Goal: Task Accomplishment & Management: Manage account settings

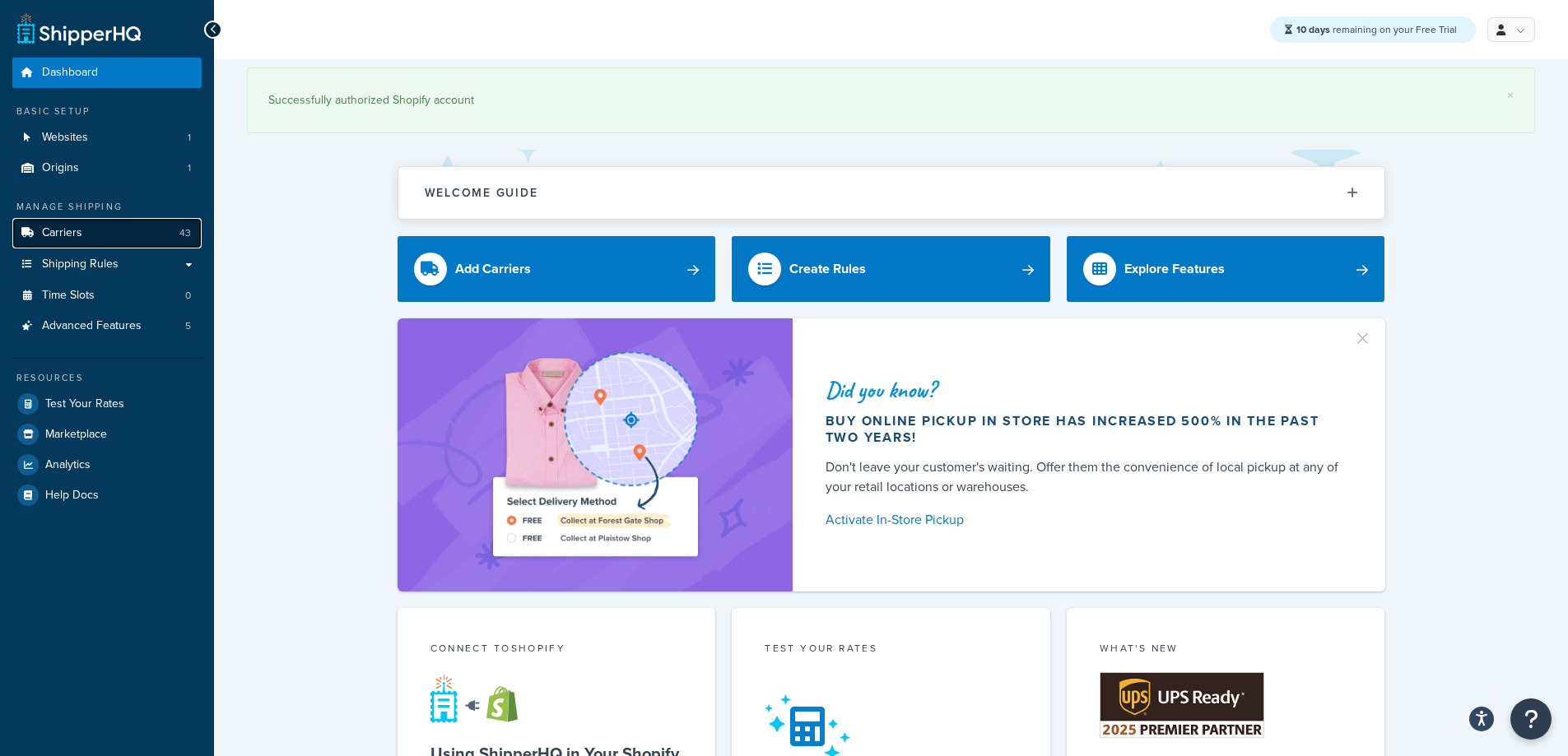
click at [45, 244] on link "Carriers 43" at bounding box center [107, 233] width 189 height 30
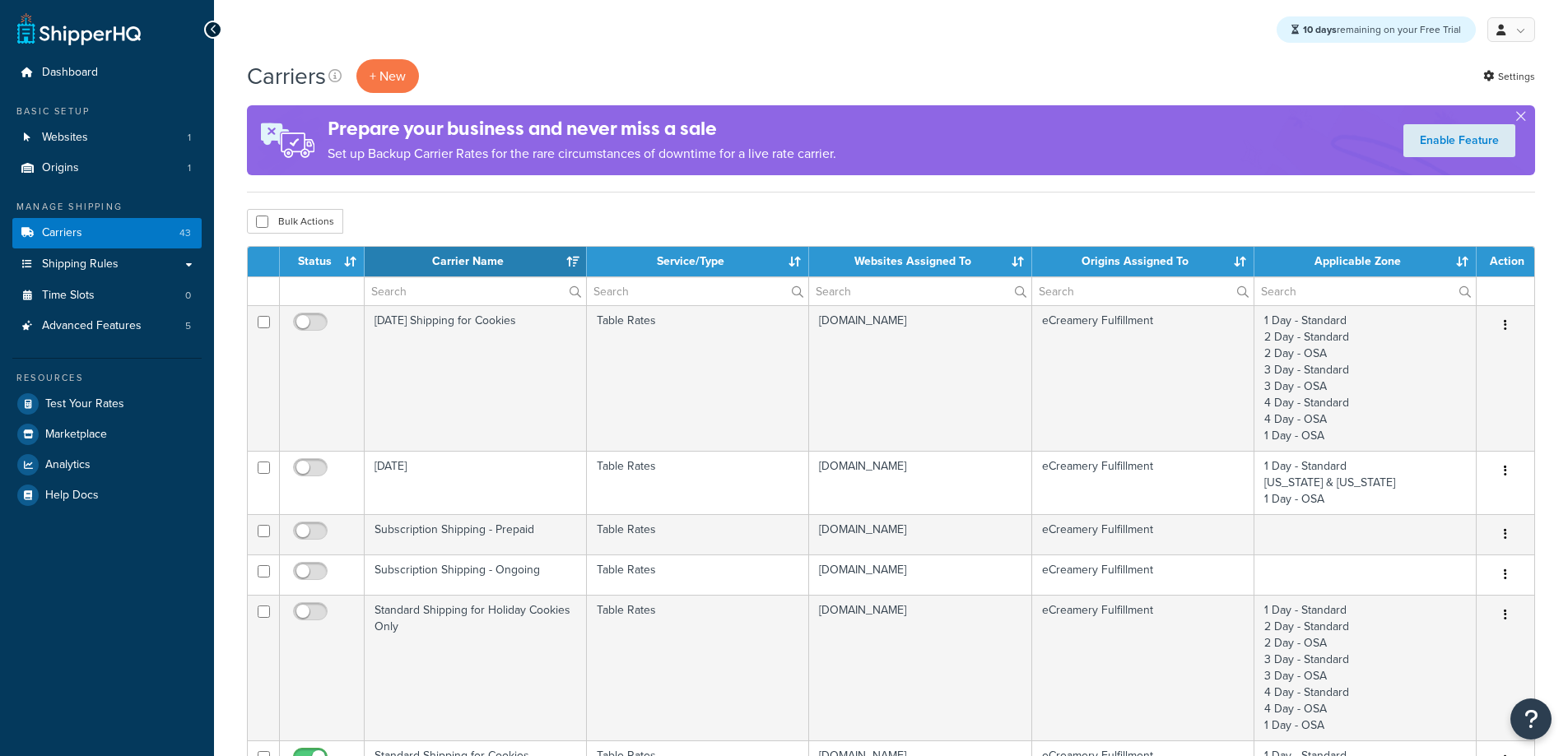
select select "15"
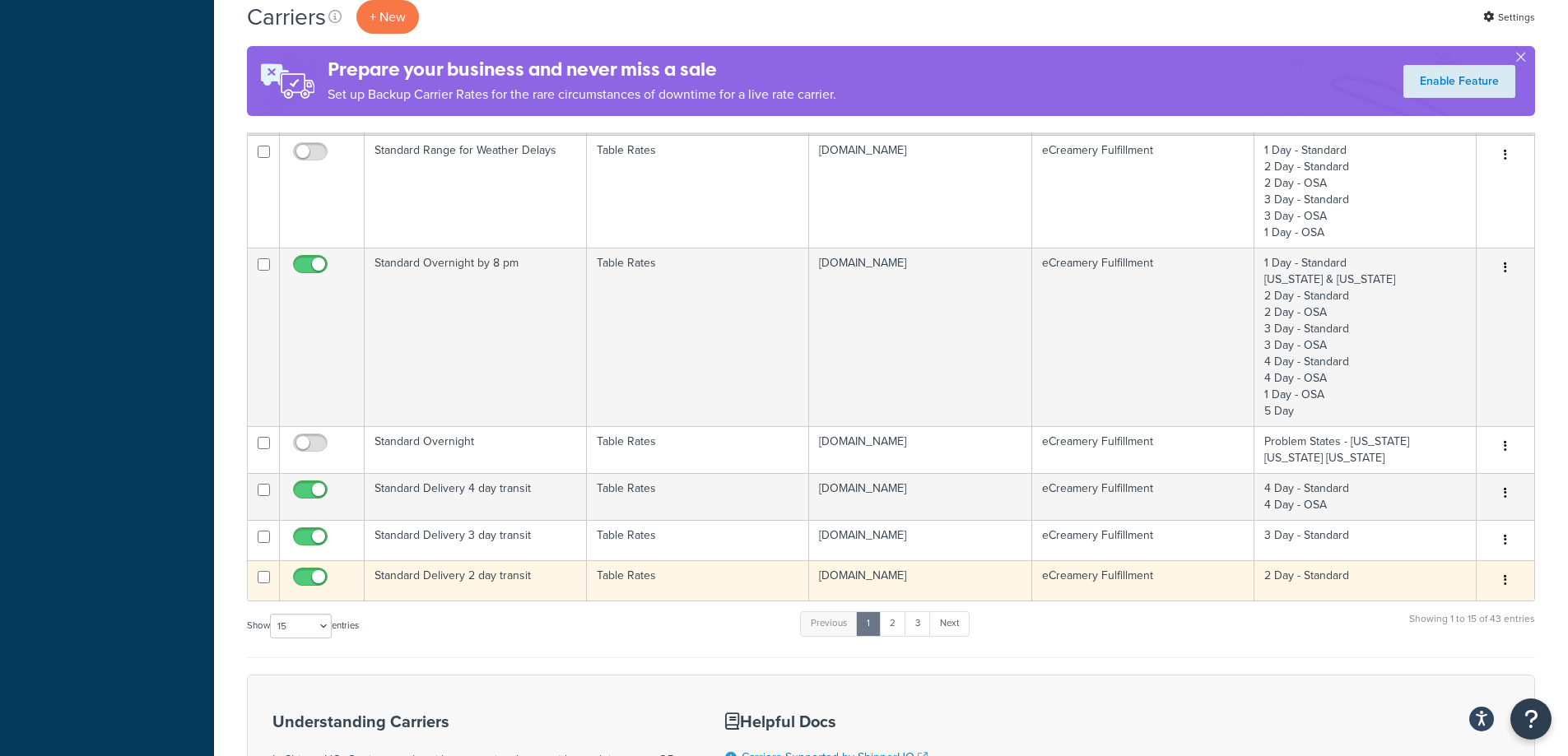
scroll to position [1152, 0]
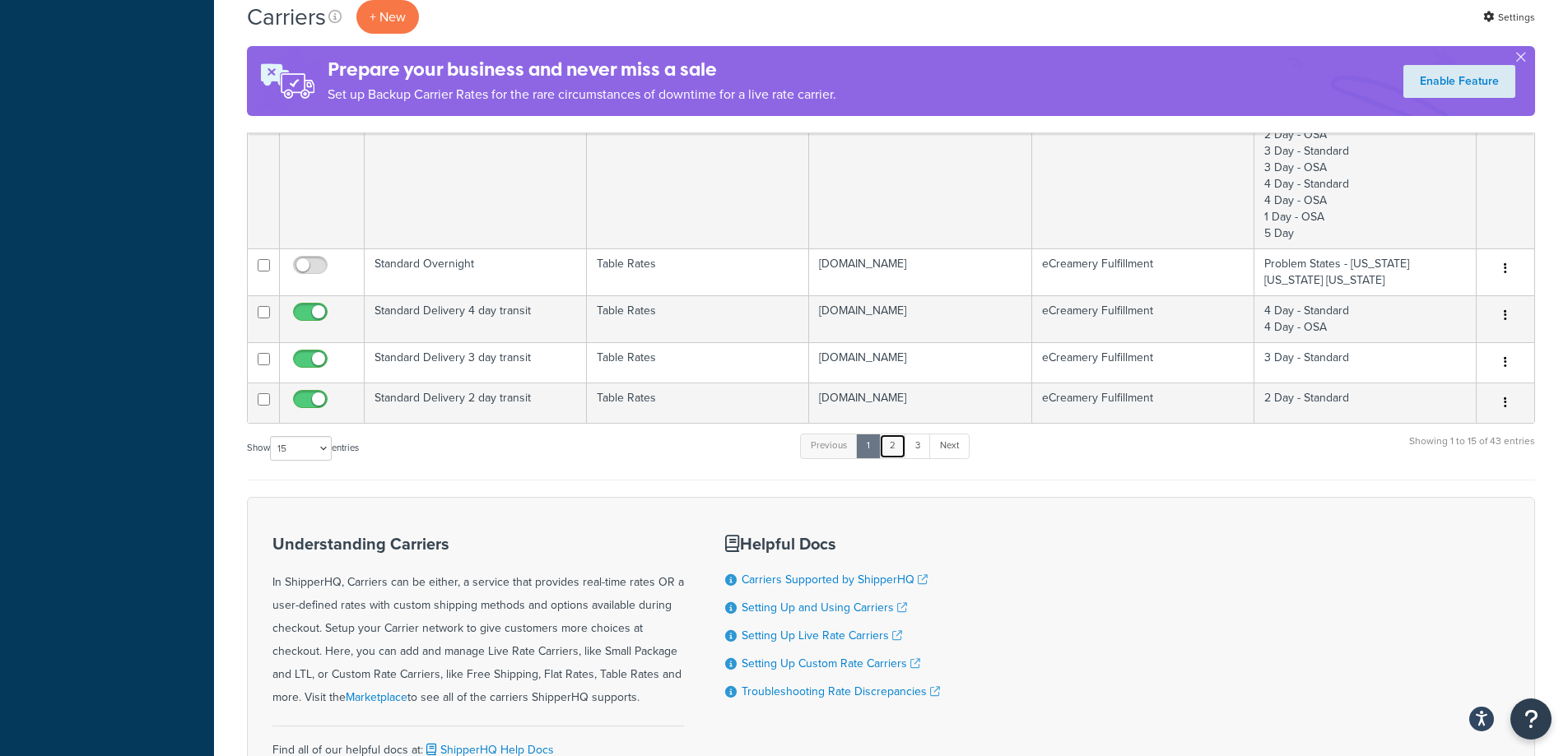
click at [892, 451] on link "2" at bounding box center [893, 446] width 27 height 24
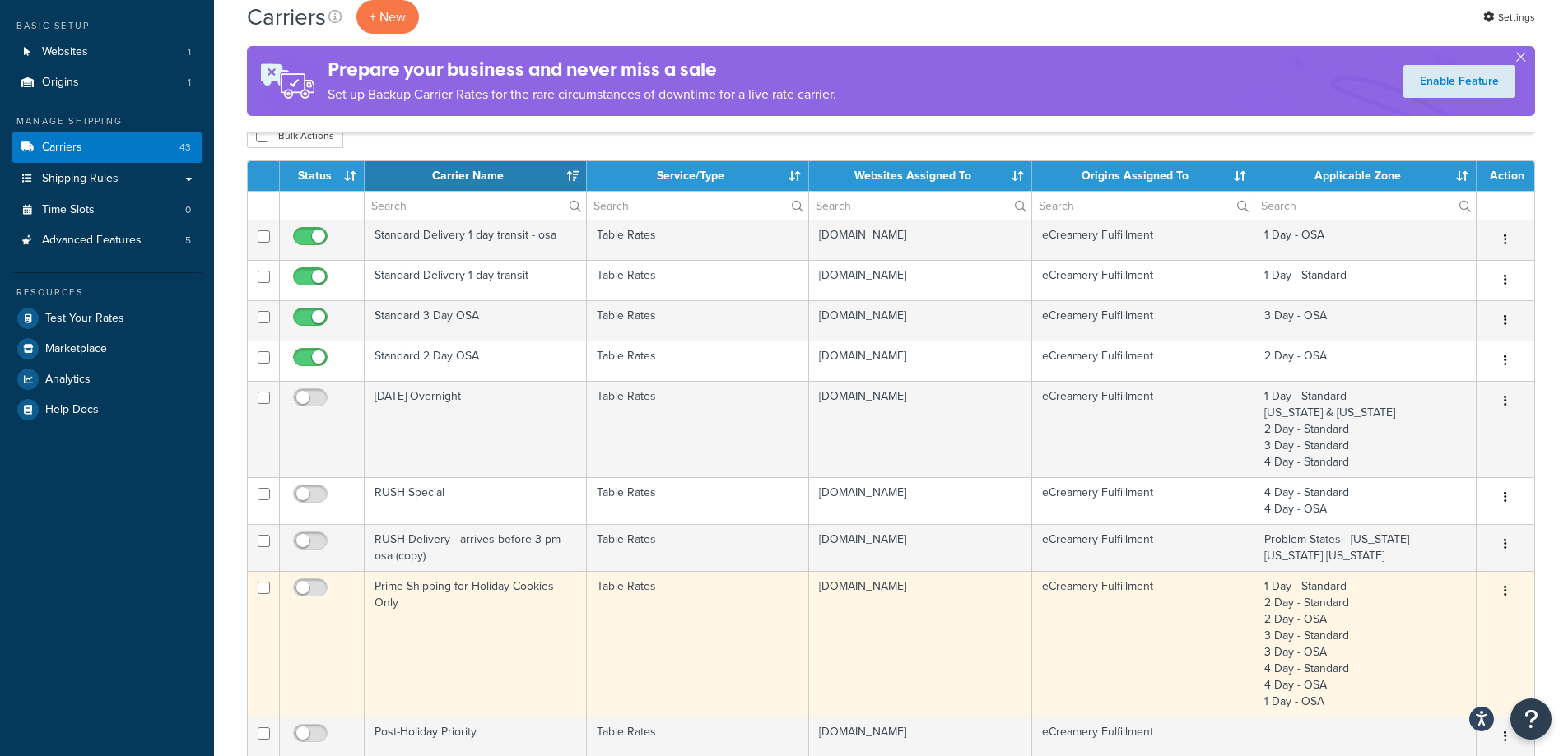
scroll to position [76, 0]
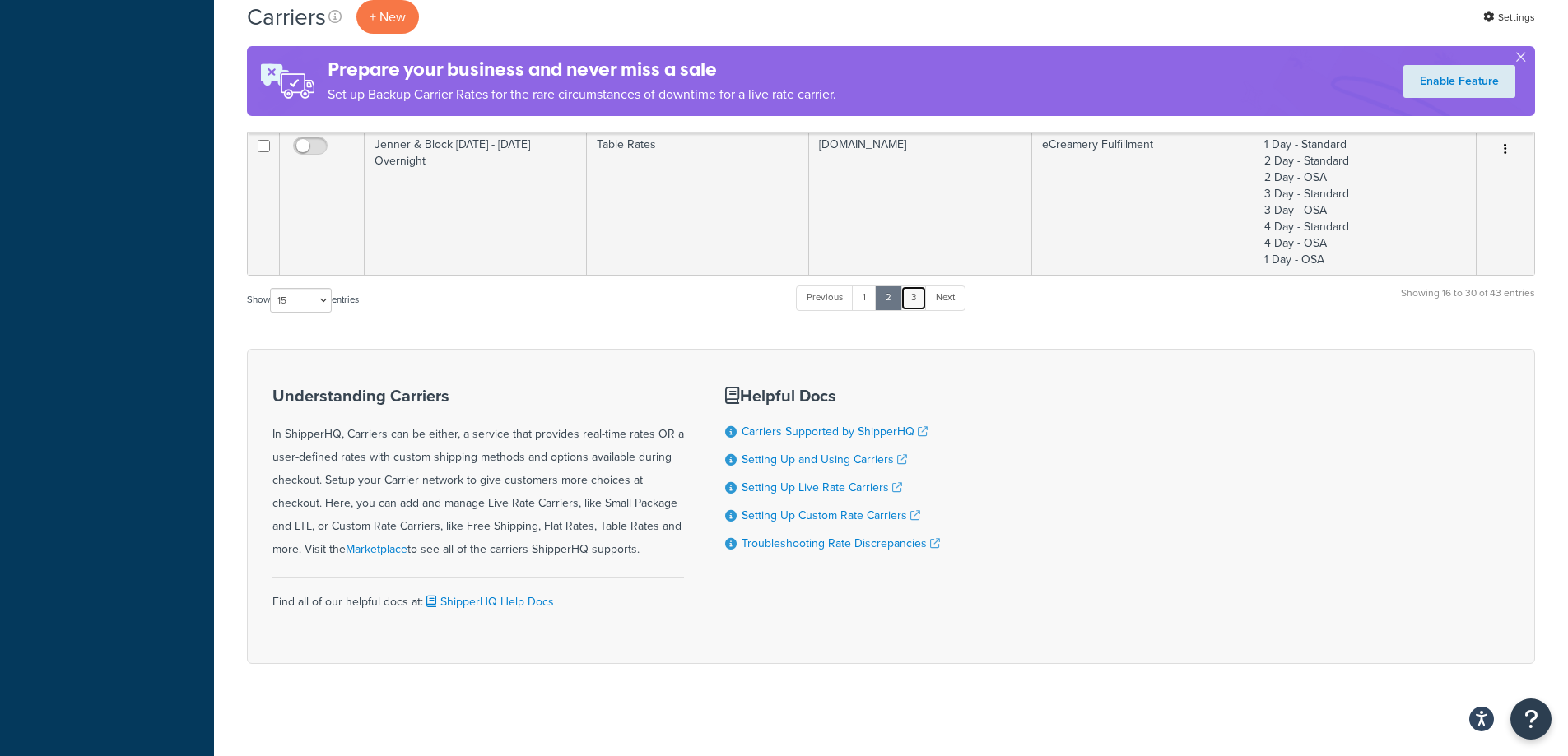
click at [920, 293] on link "3" at bounding box center [914, 298] width 26 height 24
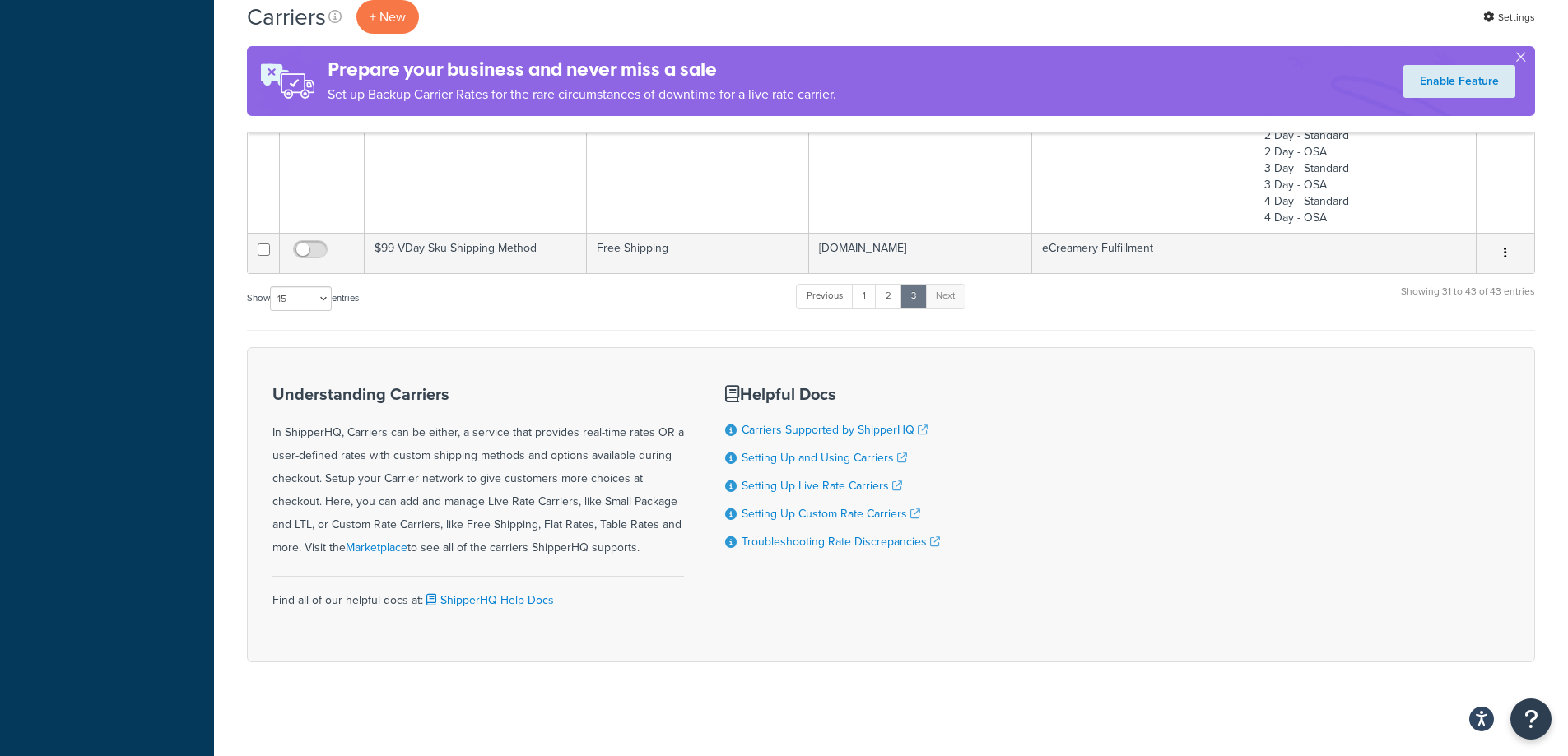
scroll to position [657, 0]
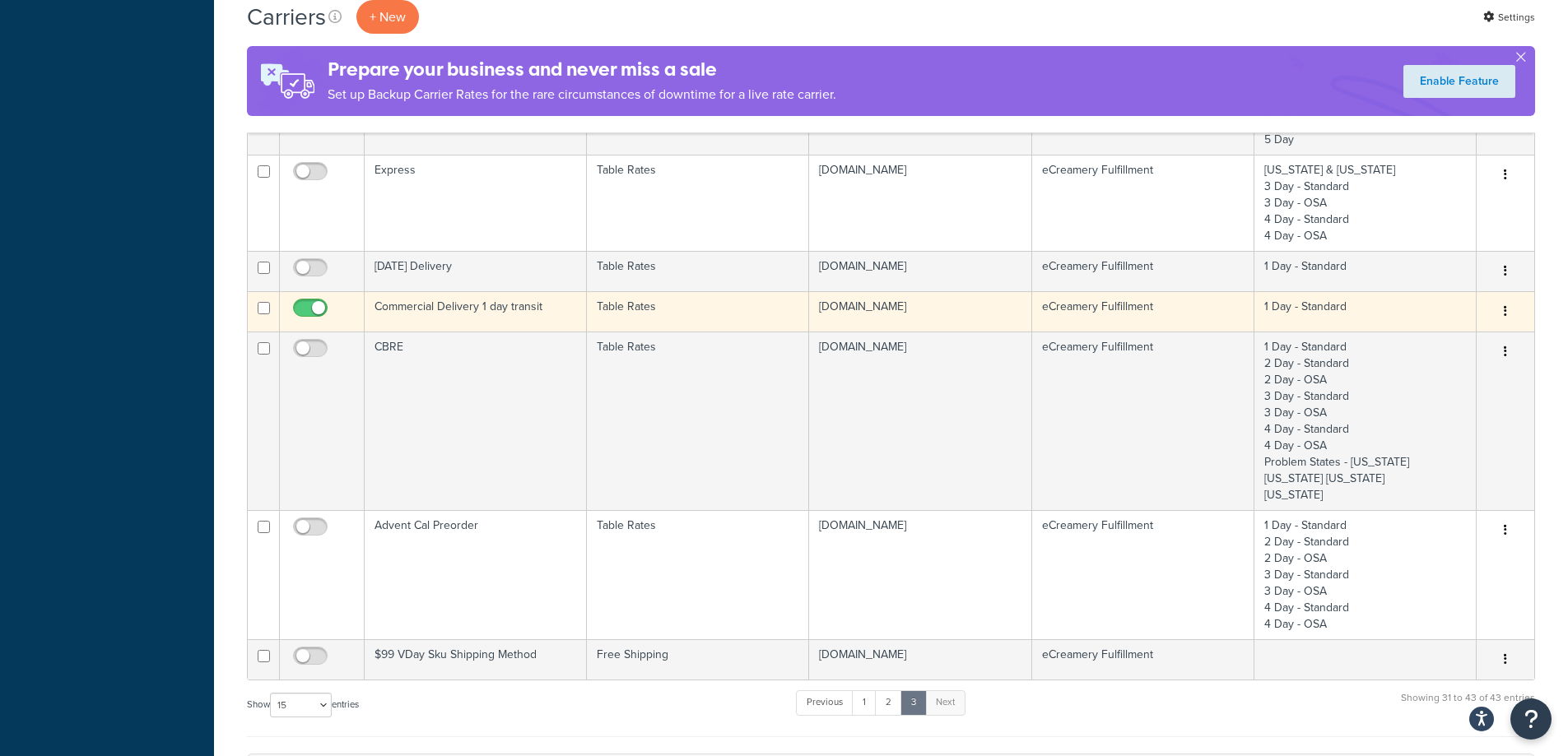
click at [544, 323] on td "Commercial Delivery 1 day transit" at bounding box center [475, 311] width 222 height 40
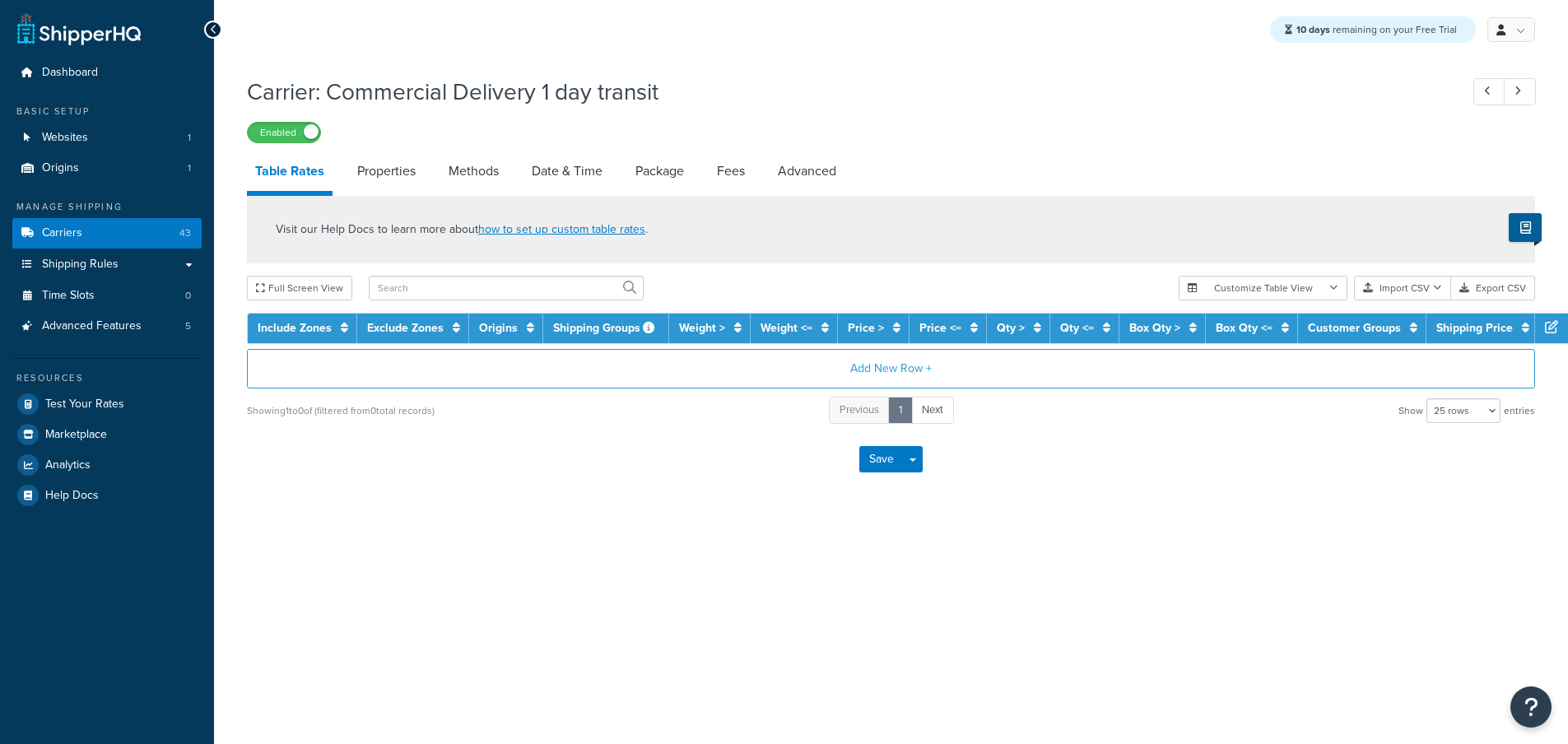
select select "25"
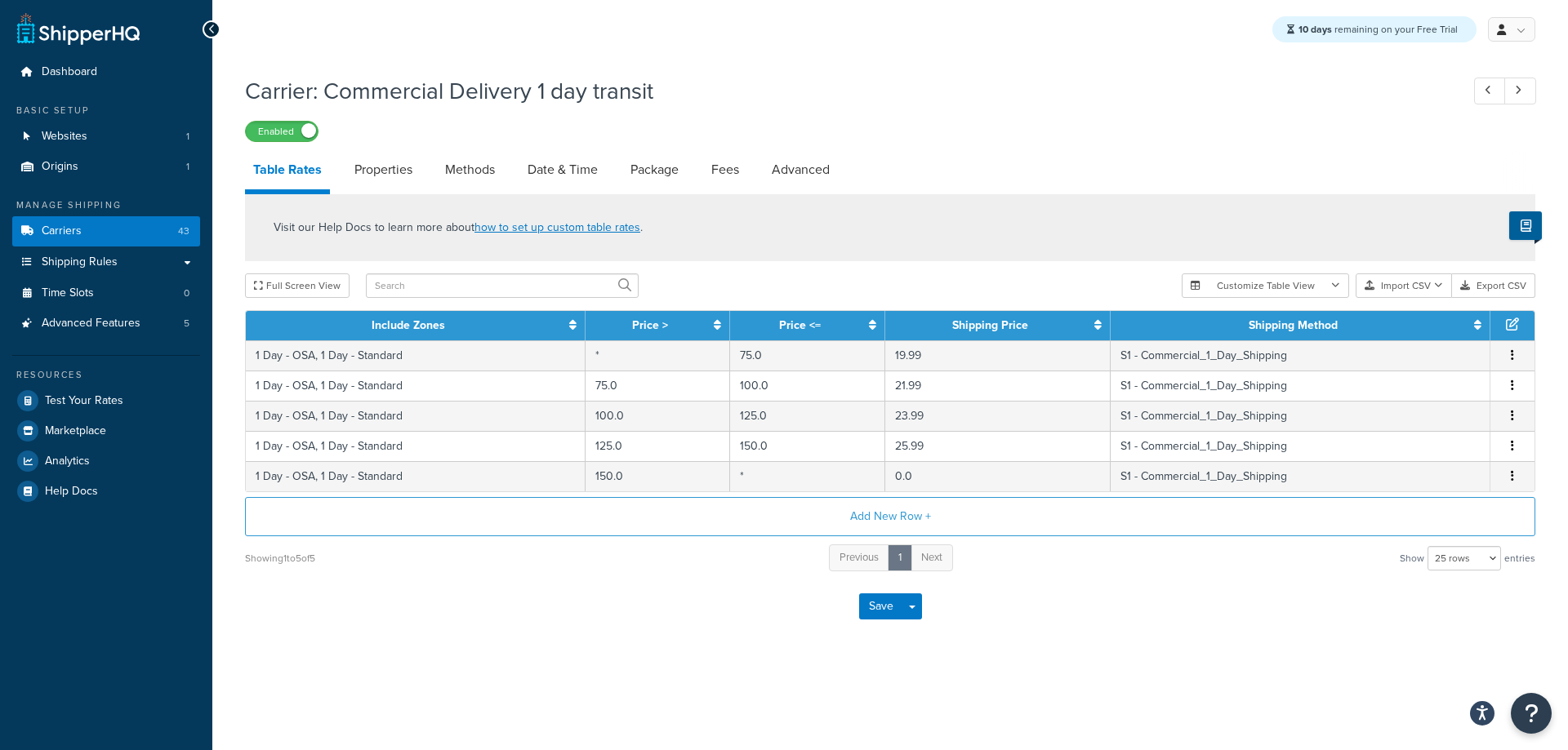
drag, startPoint x: 809, startPoint y: 169, endPoint x: 836, endPoint y: 199, distance: 40.4
click at [809, 169] on link "Advanced" at bounding box center [800, 169] width 74 height 39
select select "false"
select select "residential"
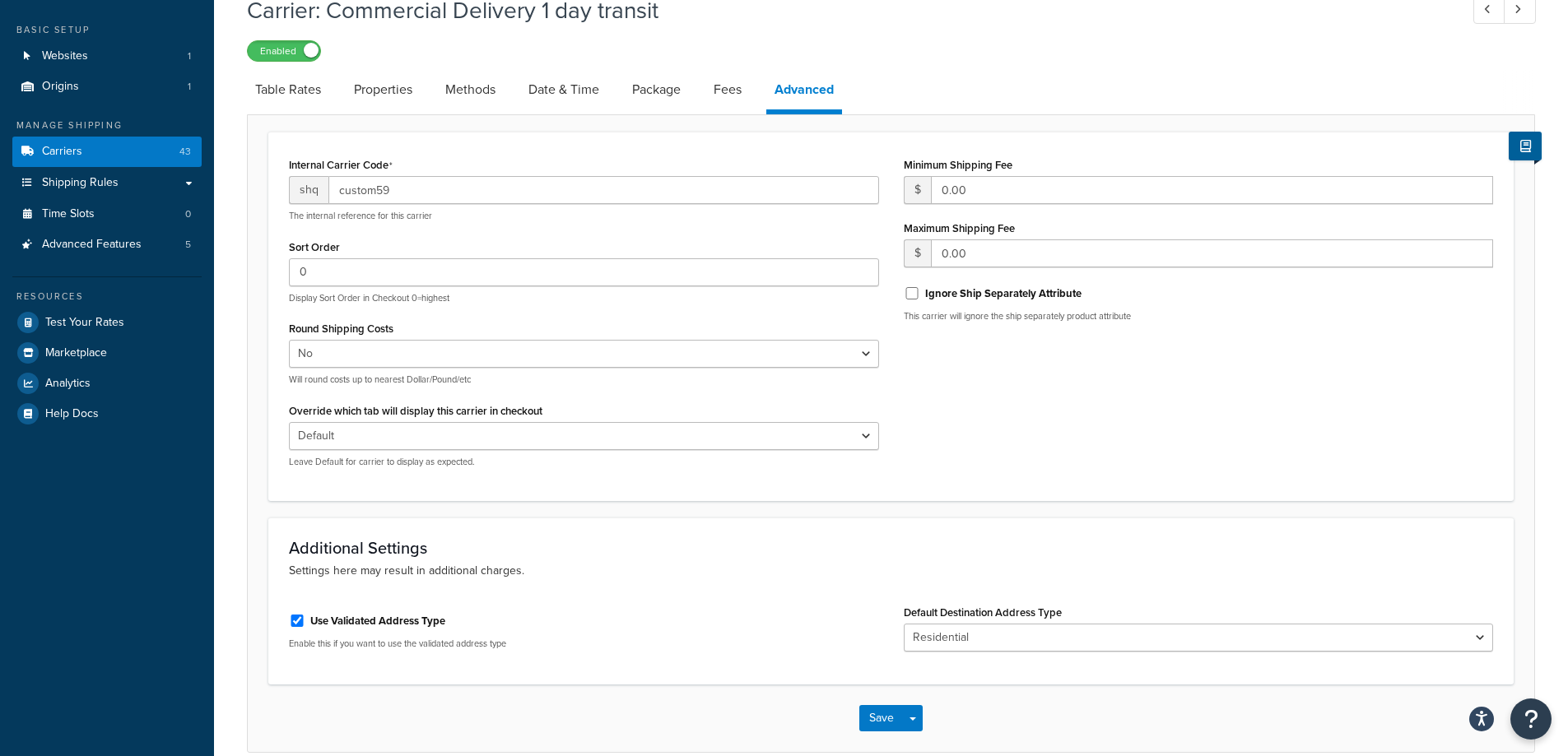
scroll to position [161, 0]
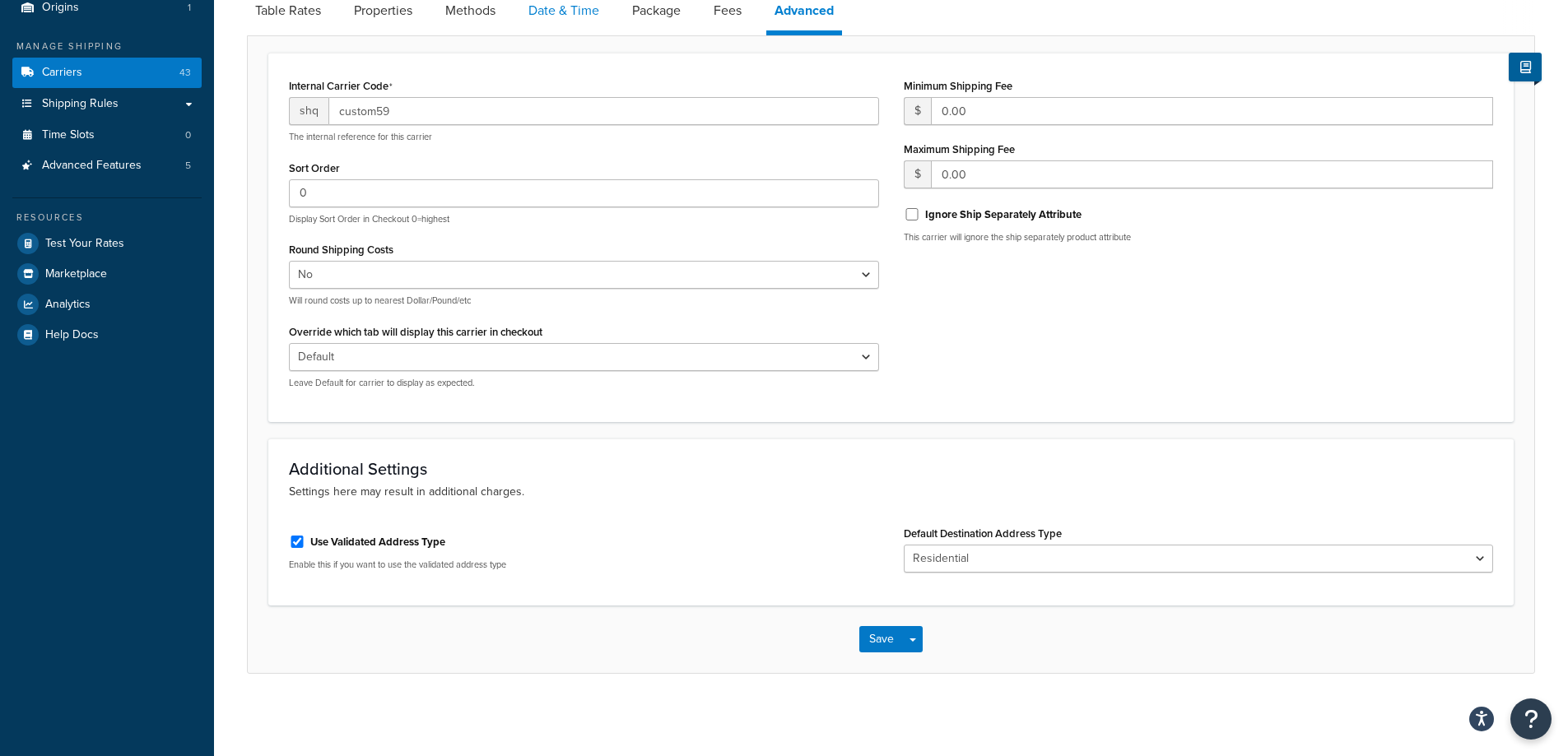
click at [571, 19] on link "Date & Time" at bounding box center [564, 10] width 87 height 40
select select "yMMMEd"
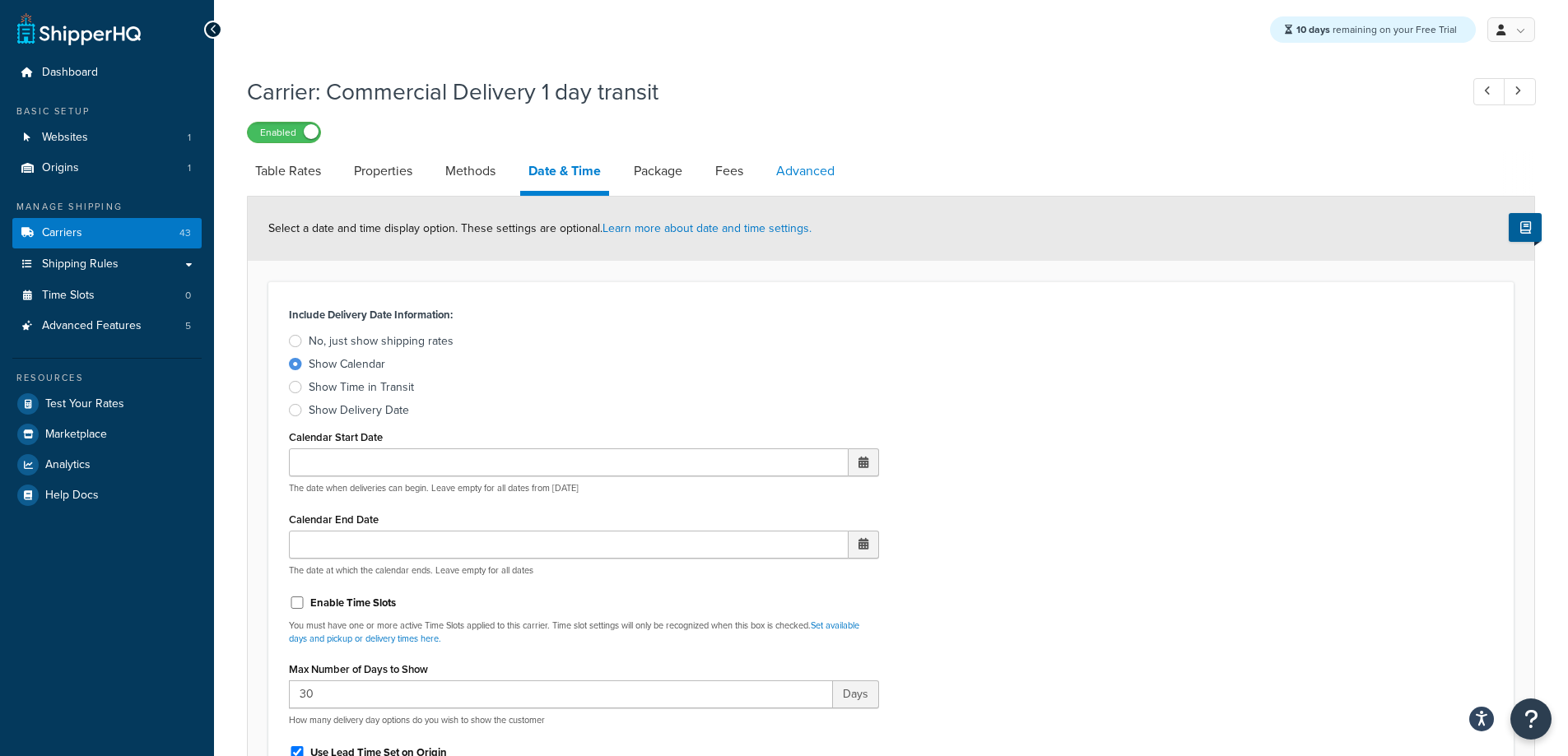
click at [801, 161] on link "Advanced" at bounding box center [805, 171] width 75 height 40
select select "false"
select select "residential"
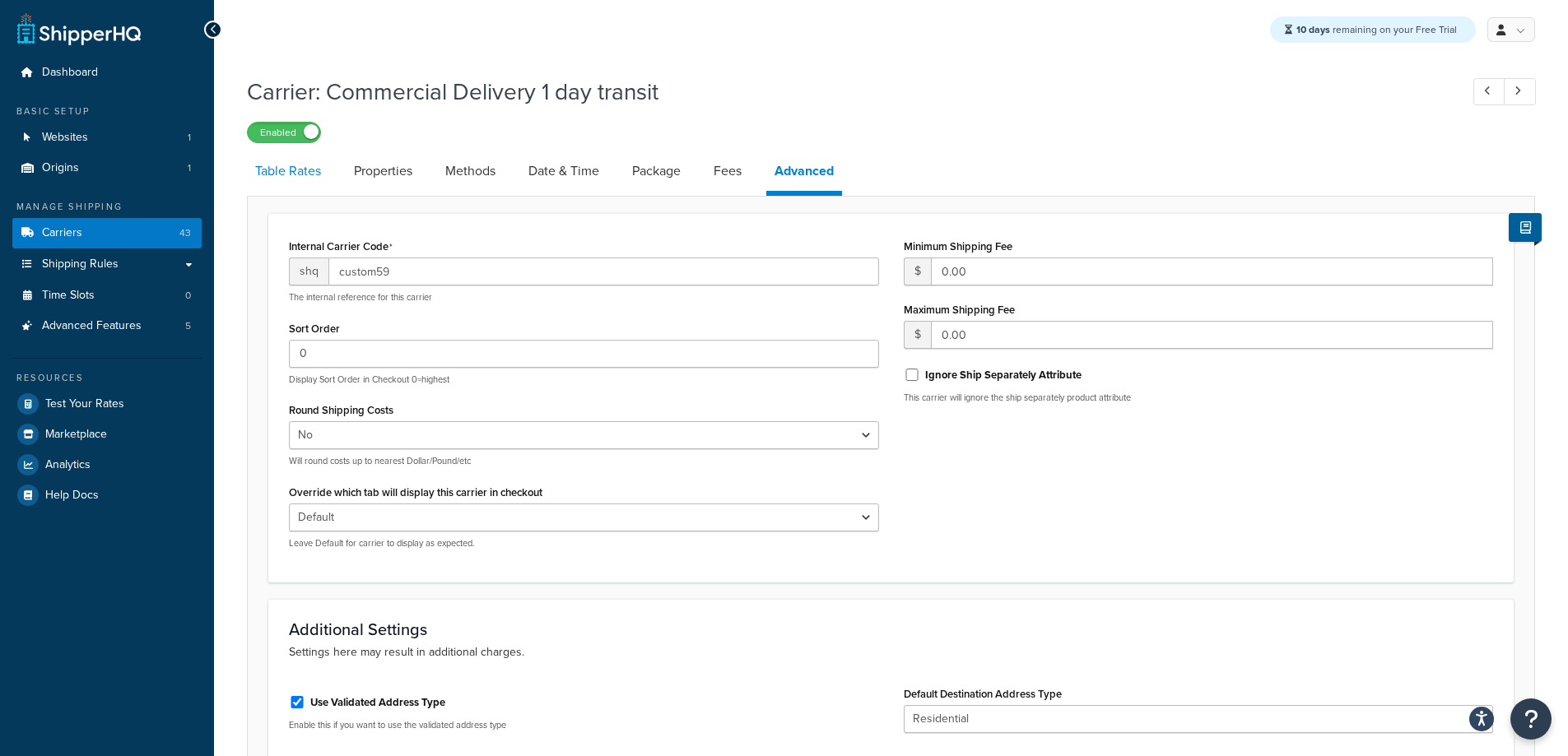
click at [323, 178] on link "Table Rates" at bounding box center [289, 171] width 82 height 40
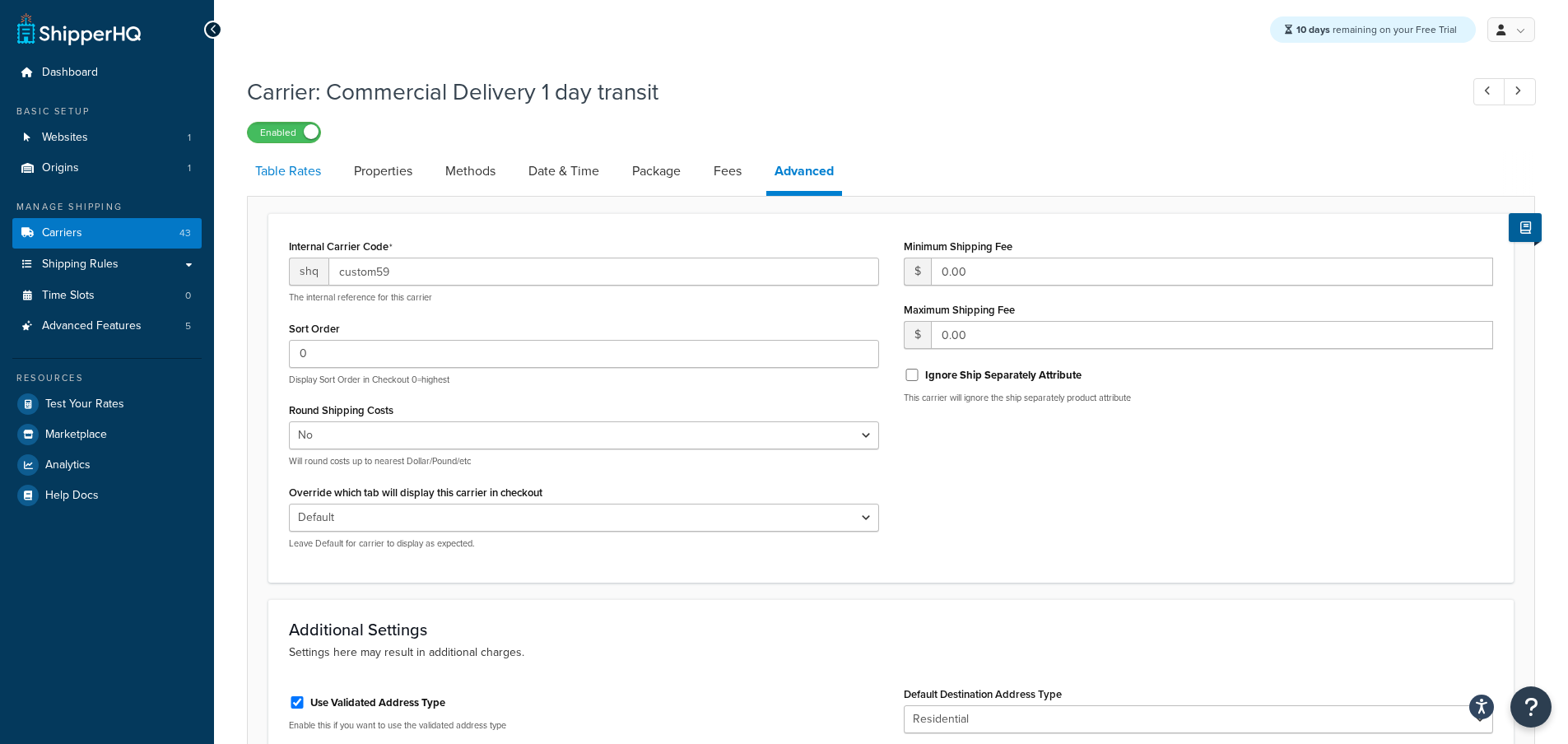
select select "25"
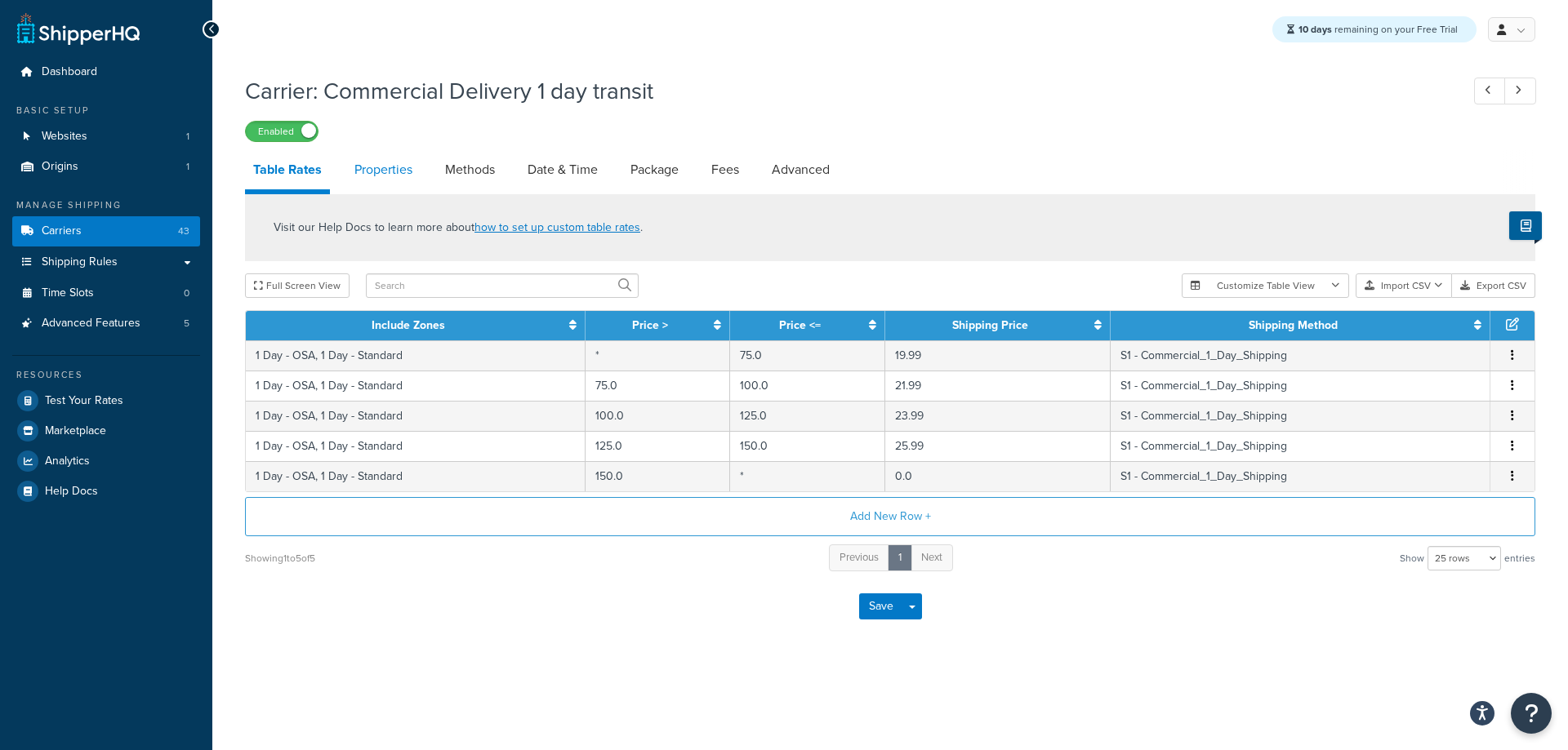
click at [367, 165] on link "Properties" at bounding box center [383, 169] width 74 height 39
